Goal: Find contact information: Find contact information

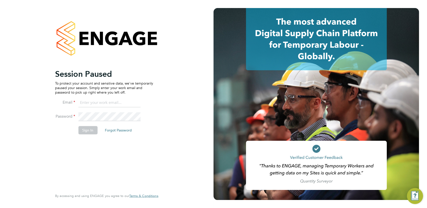
type input "yasmin.hemati-gilani@ganymedesolutions.co.uk"
drag, startPoint x: 91, startPoint y: 131, endPoint x: 92, endPoint y: 129, distance: 2.7
click at [91, 131] on button "Sign In" at bounding box center [87, 130] width 19 height 8
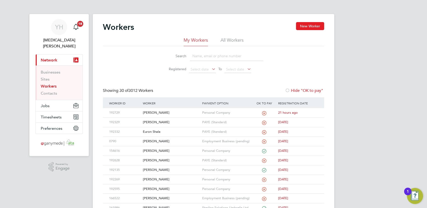
click at [199, 55] on input at bounding box center [226, 56] width 73 height 10
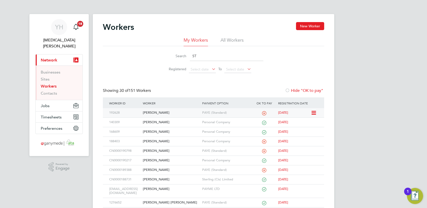
click at [148, 114] on div "Steven Smith" at bounding box center [170, 112] width 59 height 9
drag, startPoint x: 207, startPoint y: 55, endPoint x: 179, endPoint y: 55, distance: 28.1
click at [181, 56] on div "Search ST" at bounding box center [214, 56] width 100 height 10
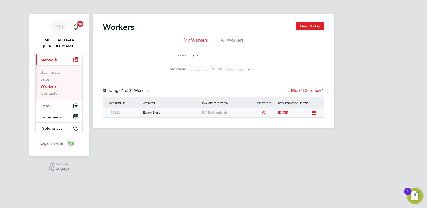
click at [143, 112] on div "Euron Shala" at bounding box center [170, 112] width 59 height 9
drag, startPoint x: 208, startPoint y: 56, endPoint x: 211, endPoint y: 54, distance: 4.0
click at [208, 56] on input "eur" at bounding box center [226, 56] width 73 height 10
type input "e"
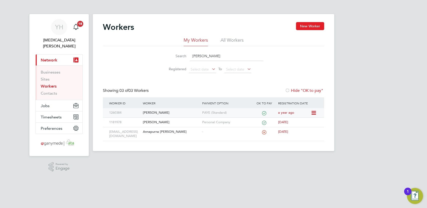
click at [117, 112] on div "1260384" at bounding box center [125, 112] width 34 height 9
drag, startPoint x: 199, startPoint y: 56, endPoint x: 182, endPoint y: 55, distance: 16.6
click at [183, 56] on div "Search anna" at bounding box center [214, 56] width 100 height 10
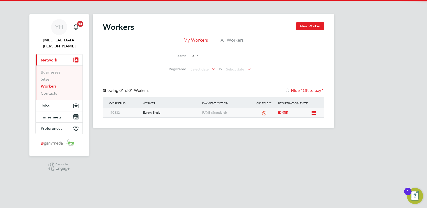
type input "eur"
click at [151, 113] on div "Euron Shala" at bounding box center [170, 112] width 59 height 9
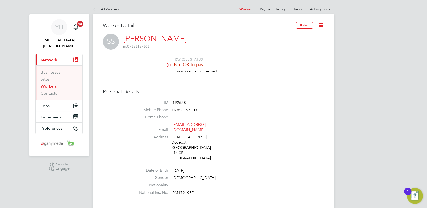
click at [167, 65] on icon at bounding box center [169, 65] width 4 height 4
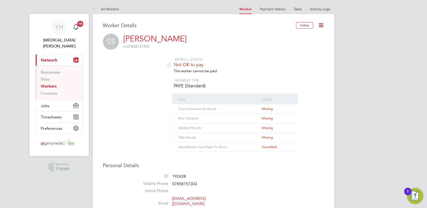
scroll to position [28, 0]
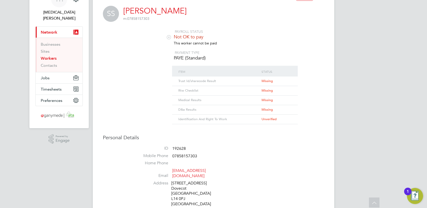
click at [258, 154] on li "Mobile Phone 07858157303" at bounding box center [228, 158] width 191 height 8
drag, startPoint x: 225, startPoint y: 173, endPoint x: 173, endPoint y: 173, distance: 52.3
click at [173, 173] on li "Email stevo20251@outloook.com" at bounding box center [228, 174] width 191 height 12
drag, startPoint x: 175, startPoint y: 171, endPoint x: 262, endPoint y: 182, distance: 88.1
click at [262, 182] on li "Address 26 Alstonfield Road Dovecot Liverpool L14 0PJ United Kingdom" at bounding box center [228, 194] width 191 height 27
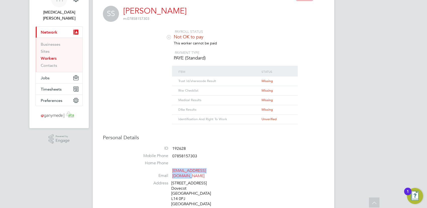
drag, startPoint x: 224, startPoint y: 171, endPoint x: 172, endPoint y: 172, distance: 52.8
click at [172, 172] on li "Email stevo20251@outloook.com" at bounding box center [228, 174] width 191 height 12
copy link "stevo20251@outloook.com"
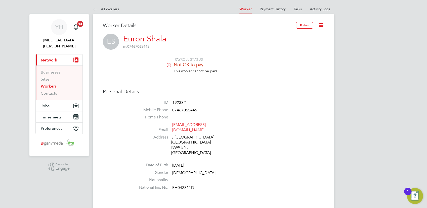
click at [168, 65] on icon at bounding box center [169, 65] width 4 height 4
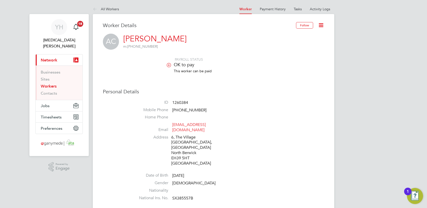
click at [167, 63] on icon at bounding box center [169, 65] width 4 height 4
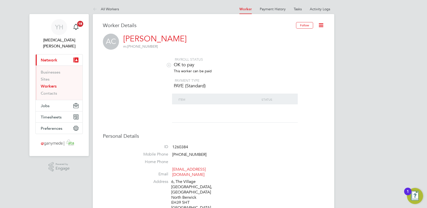
click at [268, 137] on h3 "Personal Details" at bounding box center [213, 136] width 221 height 7
click at [167, 63] on icon at bounding box center [169, 65] width 4 height 4
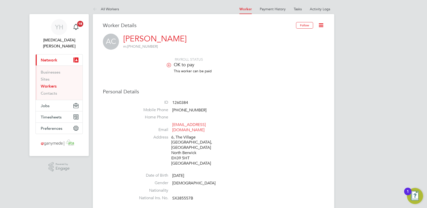
click at [168, 65] on icon at bounding box center [169, 65] width 4 height 4
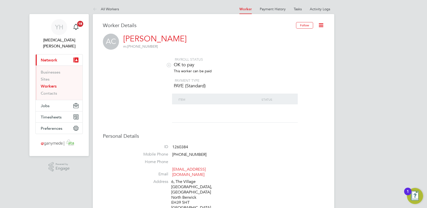
click at [251, 112] on div at bounding box center [235, 114] width 116 height 18
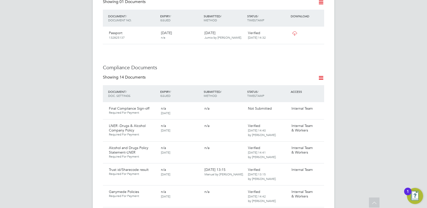
scroll to position [307, 0]
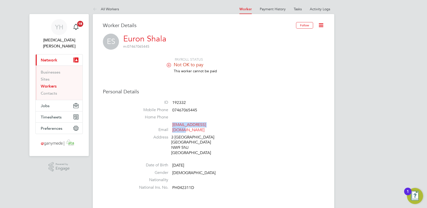
drag, startPoint x: 217, startPoint y: 124, endPoint x: 172, endPoint y: 124, distance: 45.0
click at [172, 124] on span "[EMAIL_ADDRESS][DOMAIN_NAME]" at bounding box center [196, 127] width 48 height 11
copy link "[EMAIL_ADDRESS][DOMAIN_NAME]"
